Goal: Information Seeking & Learning: Learn about a topic

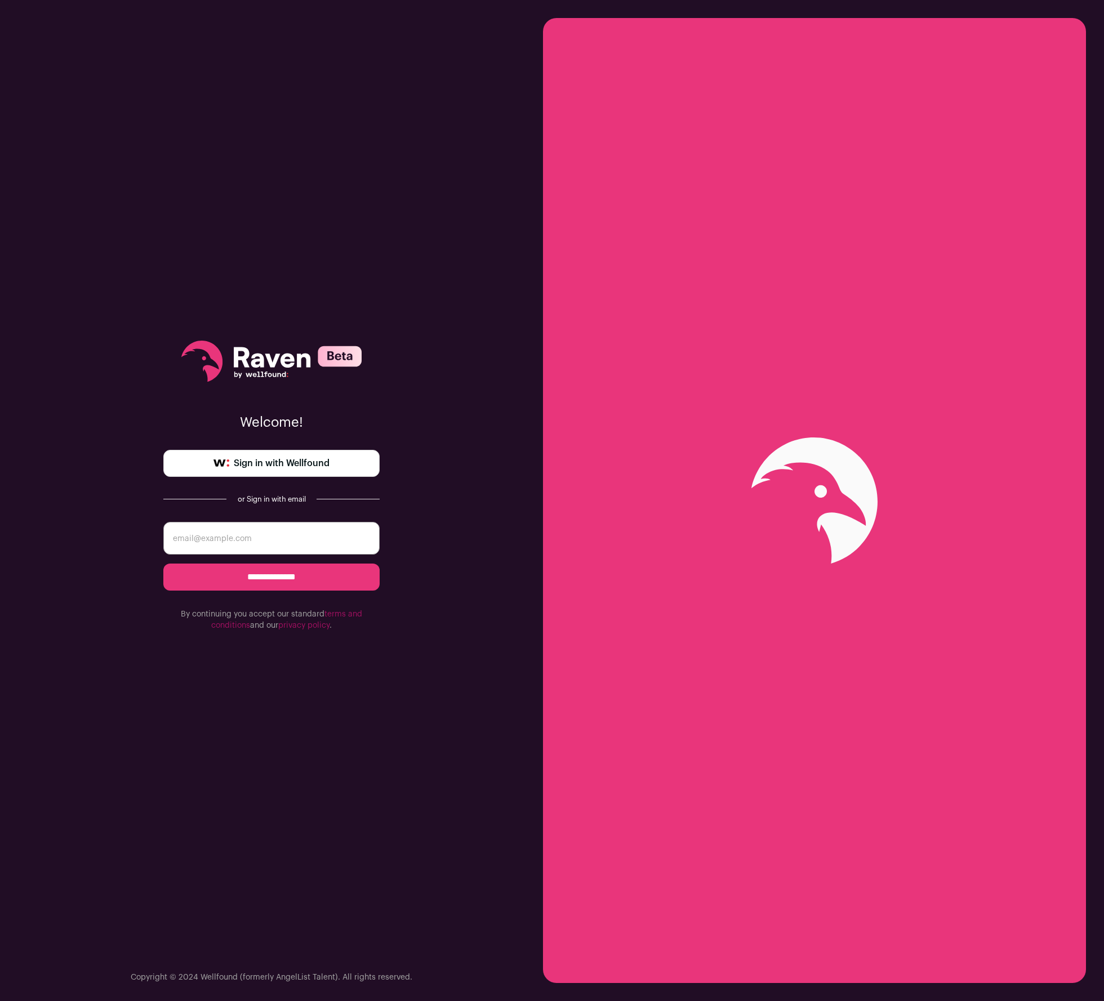
click at [274, 457] on span "Sign in with Wellfound" at bounding box center [282, 464] width 96 height 14
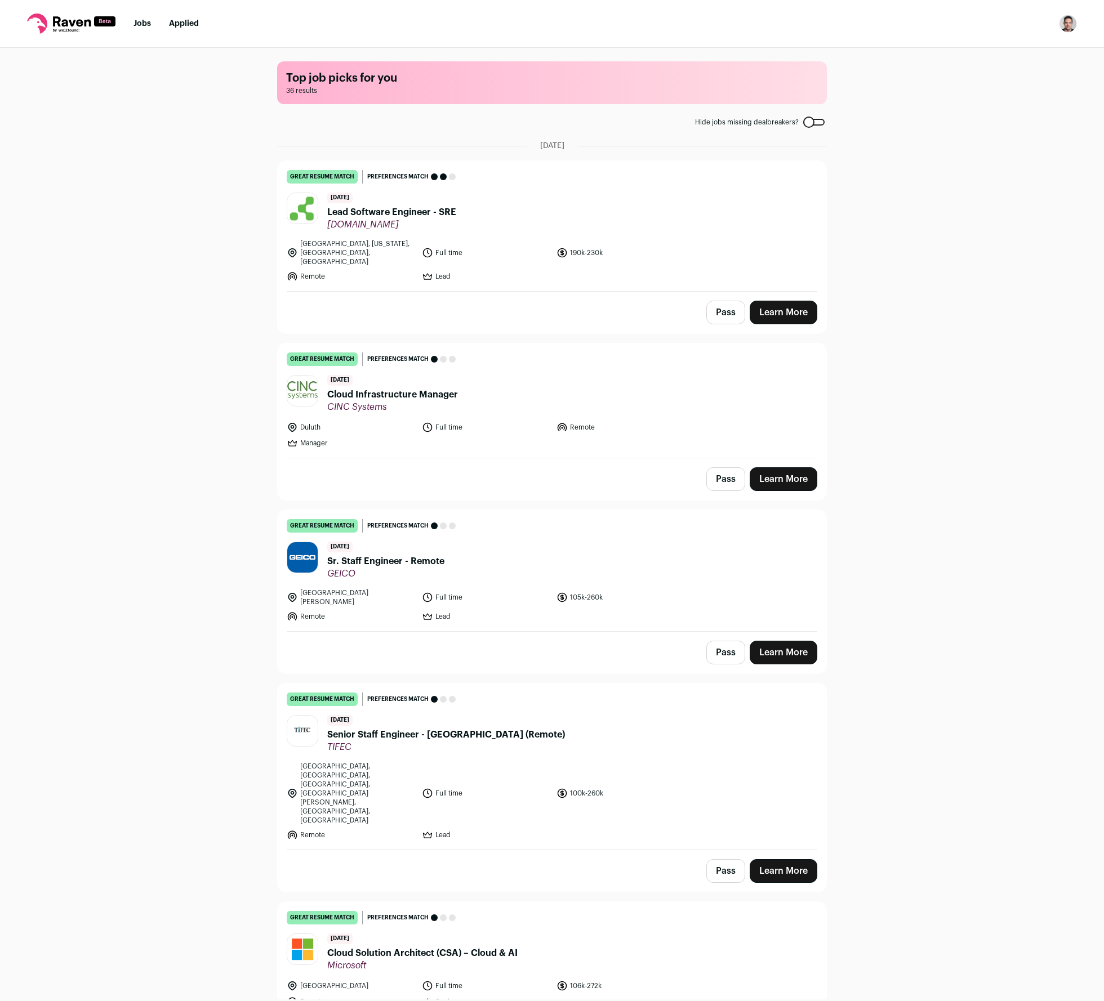
click at [375, 209] on span "Lead Software Engineer - SRE" at bounding box center [391, 213] width 129 height 14
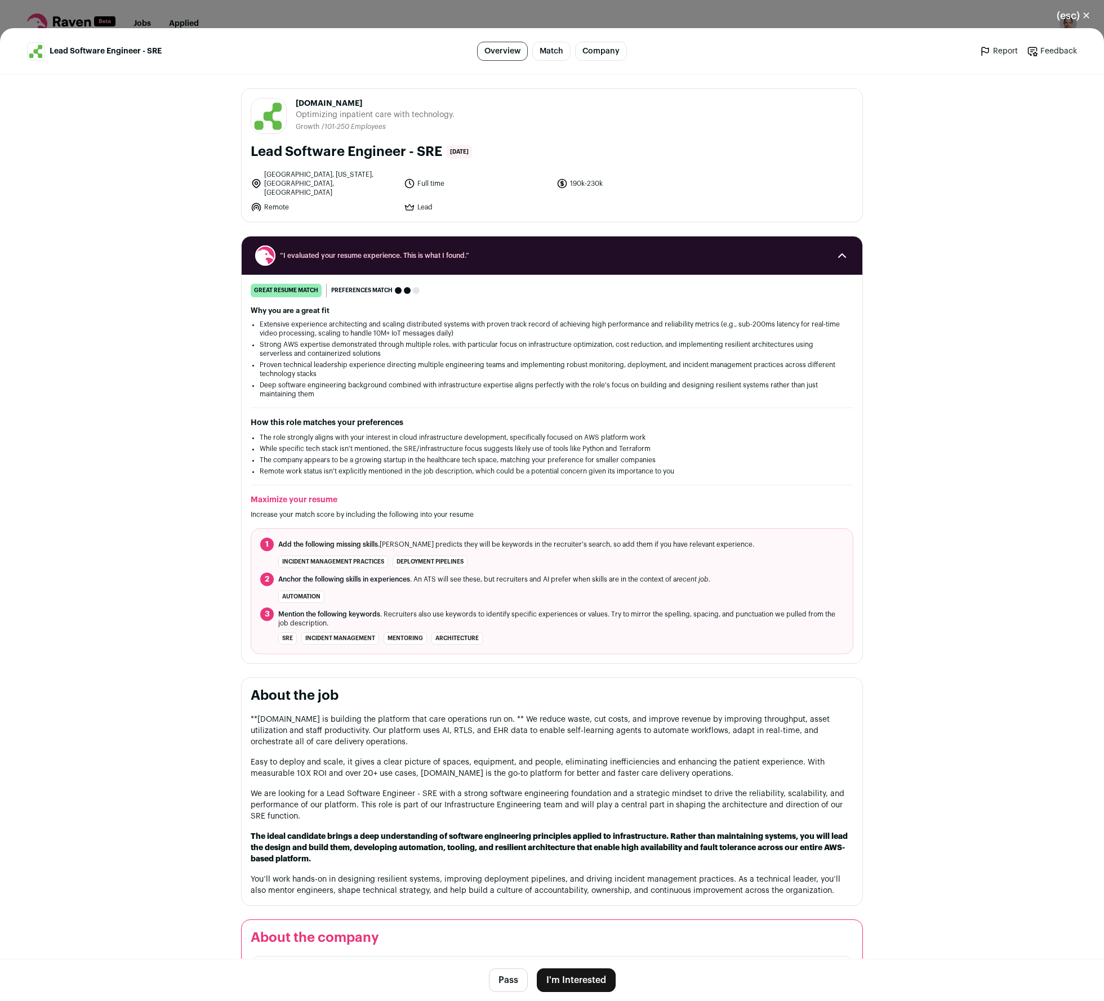
click at [1086, 13] on button "(esc) ✕" at bounding box center [1073, 15] width 61 height 25
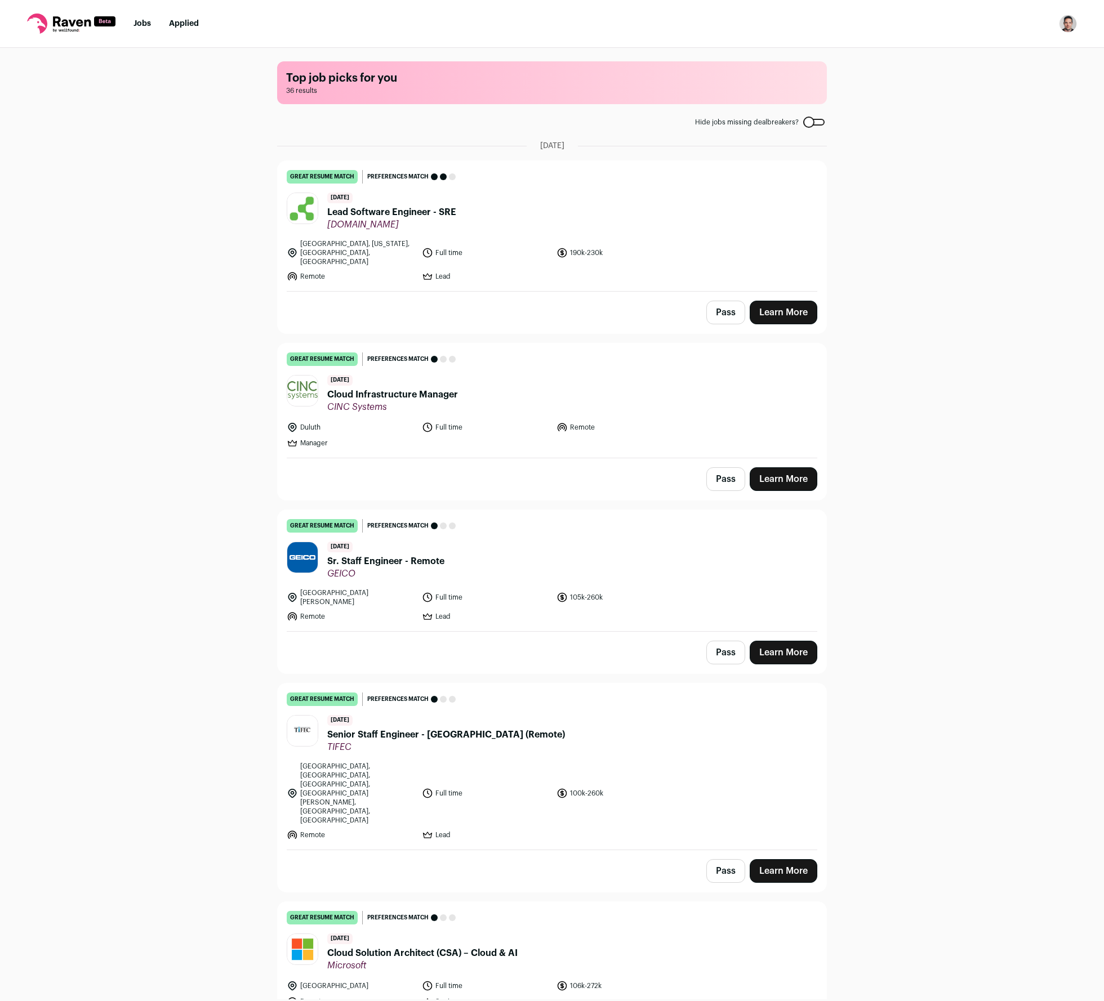
click at [381, 388] on span "Cloud Infrastructure Manager" at bounding box center [392, 395] width 131 height 14
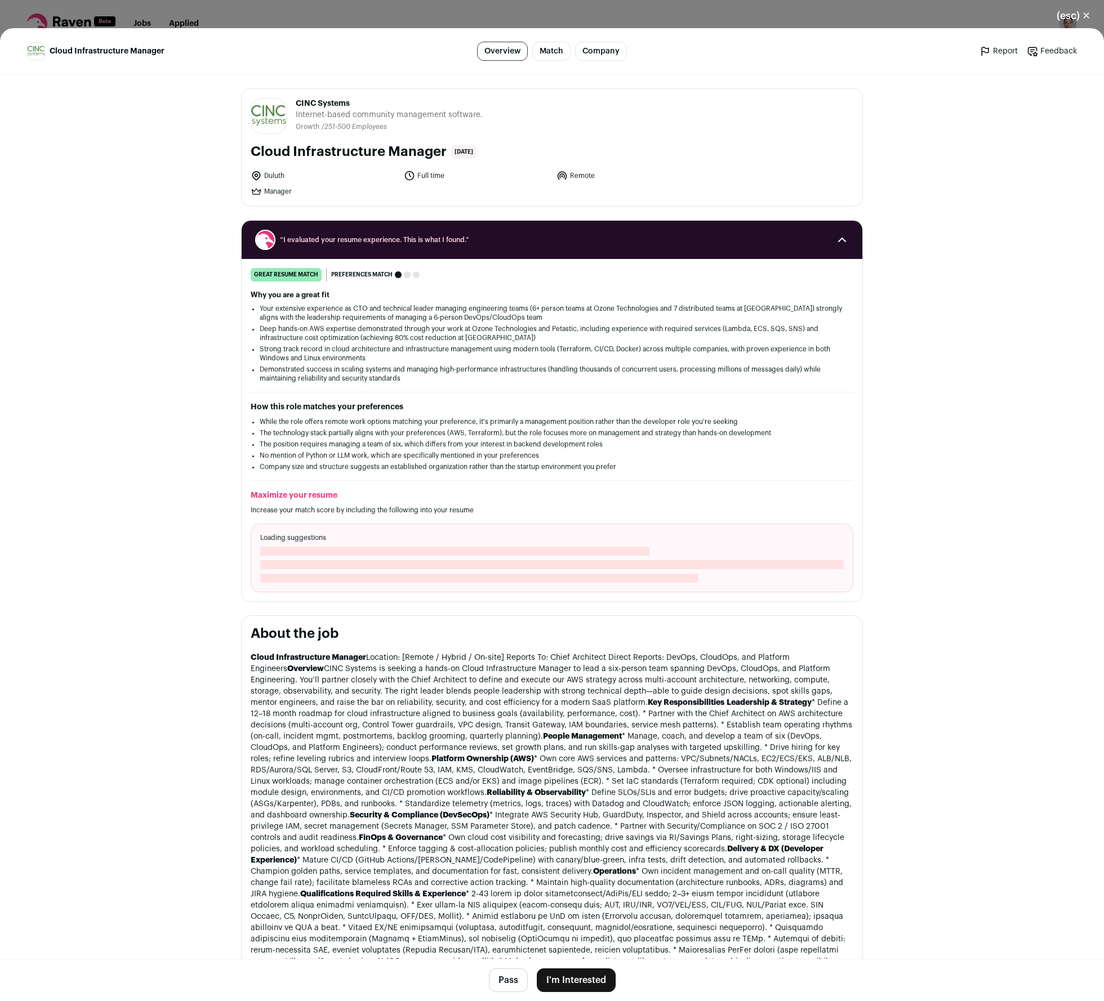
click at [1088, 17] on button "(esc) ✕" at bounding box center [1073, 15] width 61 height 25
